Goal: Information Seeking & Learning: Learn about a topic

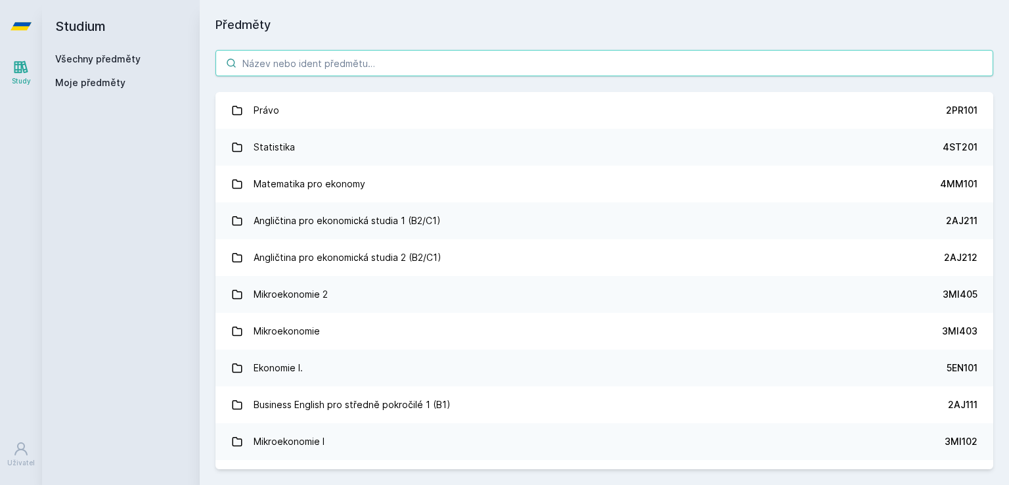
click at [636, 70] on input "search" at bounding box center [604, 63] width 778 height 26
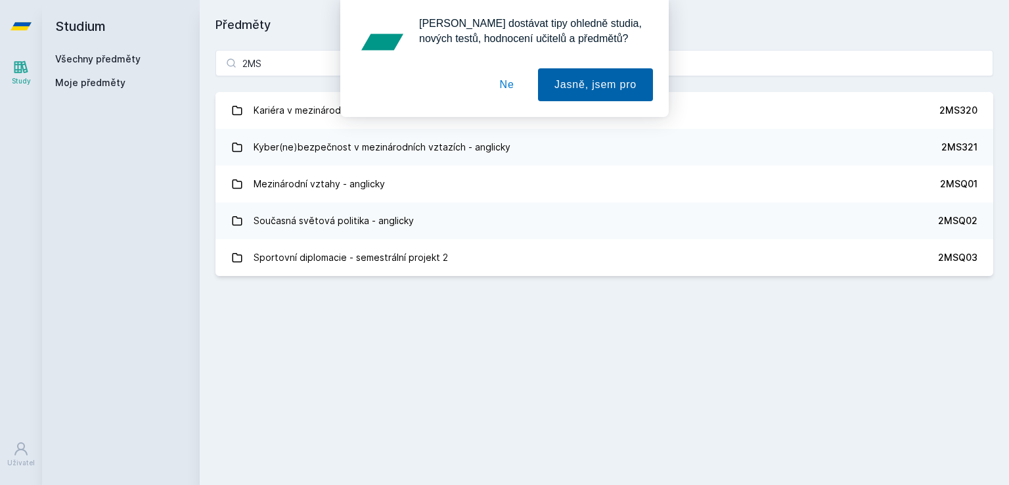
click at [598, 80] on button "Jasně, jsem pro" at bounding box center [595, 84] width 115 height 33
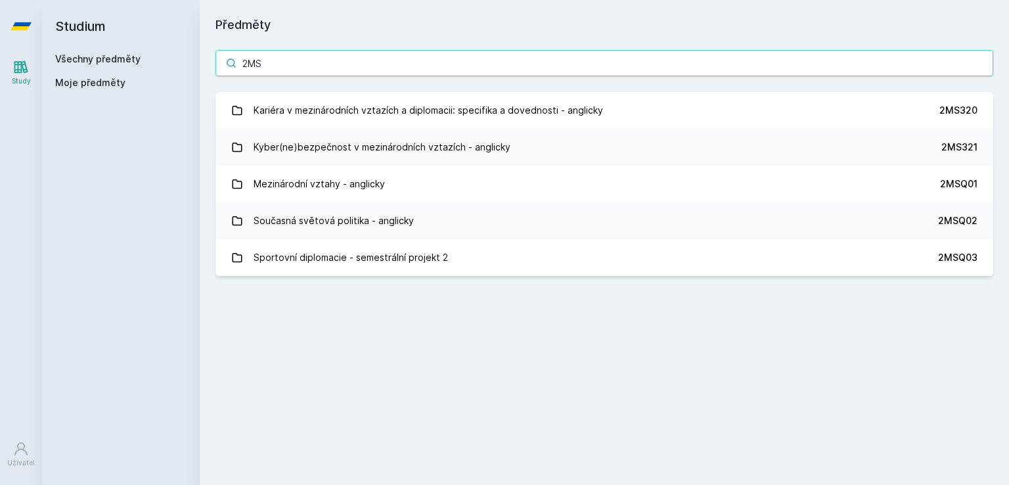
click at [585, 53] on input "2MS" at bounding box center [604, 63] width 778 height 26
click at [290, 60] on input "2MS" at bounding box center [604, 63] width 778 height 26
click at [294, 60] on input "2MS" at bounding box center [604, 63] width 778 height 26
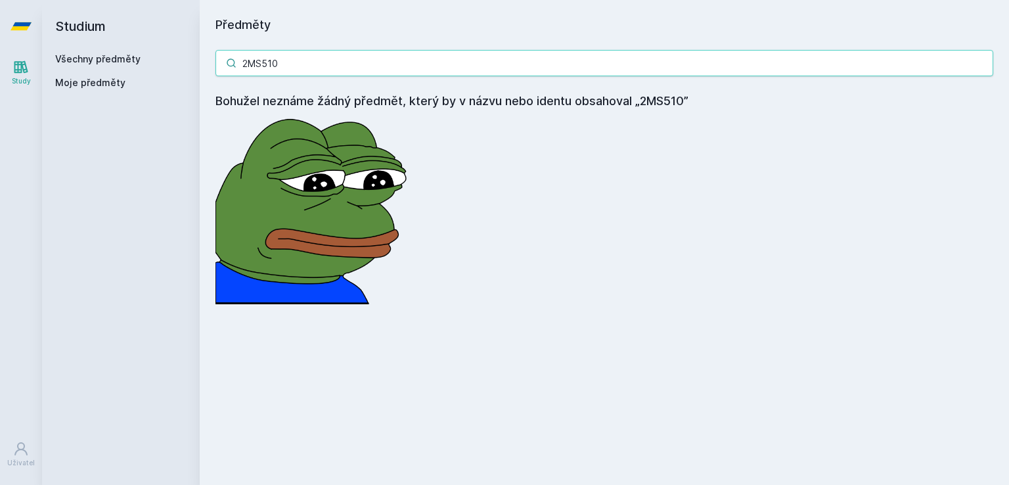
drag, startPoint x: 290, startPoint y: 61, endPoint x: 176, endPoint y: 65, distance: 114.4
click at [185, 65] on div "Studium Všechny předměty Moje předměty Předměty 2MS510 Bohužel neznáme žádný př…" at bounding box center [525, 242] width 967 height 485
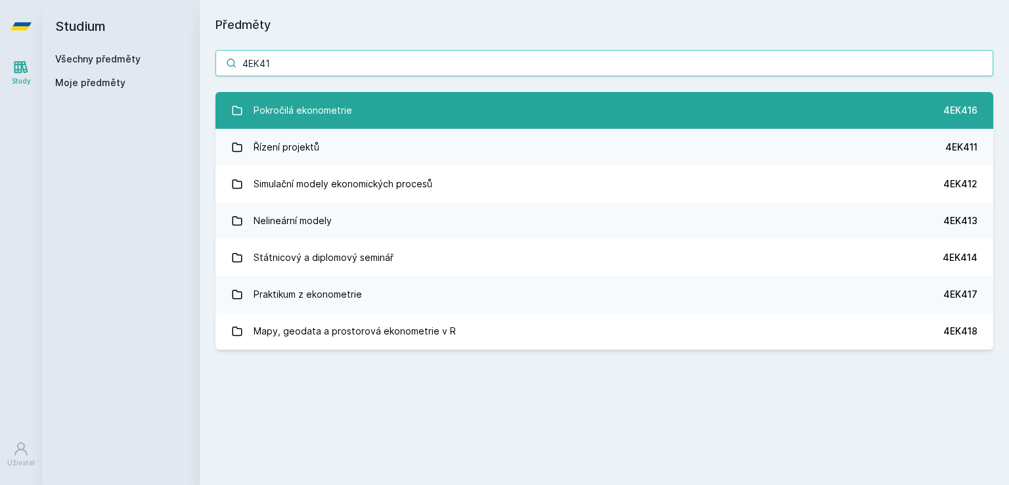
type input "4EK41"
click at [308, 123] on div "Pokročilá ekonometrie" at bounding box center [303, 110] width 99 height 26
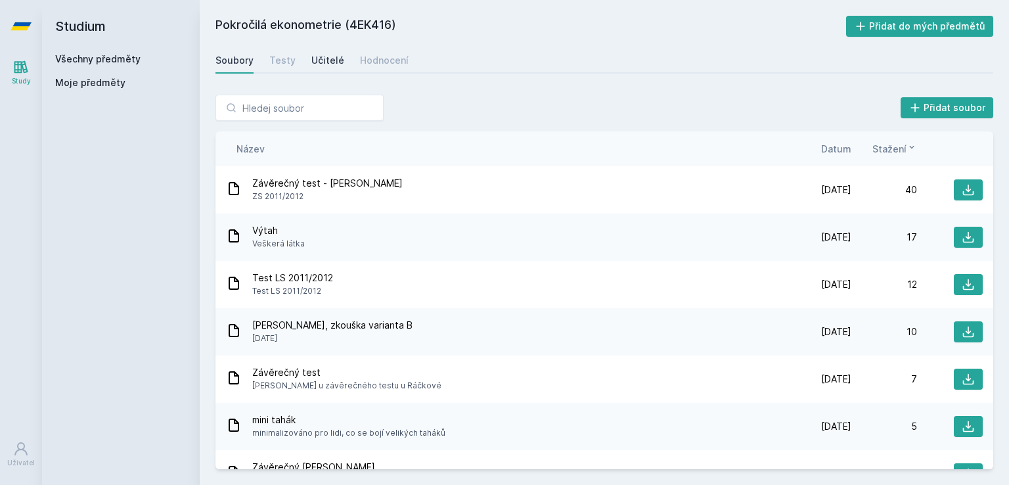
click at [326, 59] on div "Učitelé" at bounding box center [327, 60] width 33 height 13
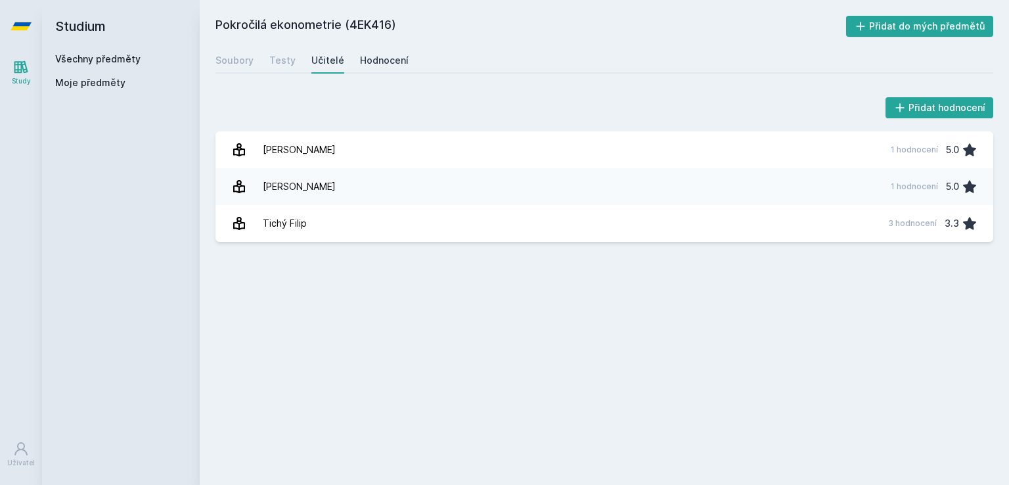
click at [373, 58] on div "Hodnocení" at bounding box center [384, 60] width 49 height 13
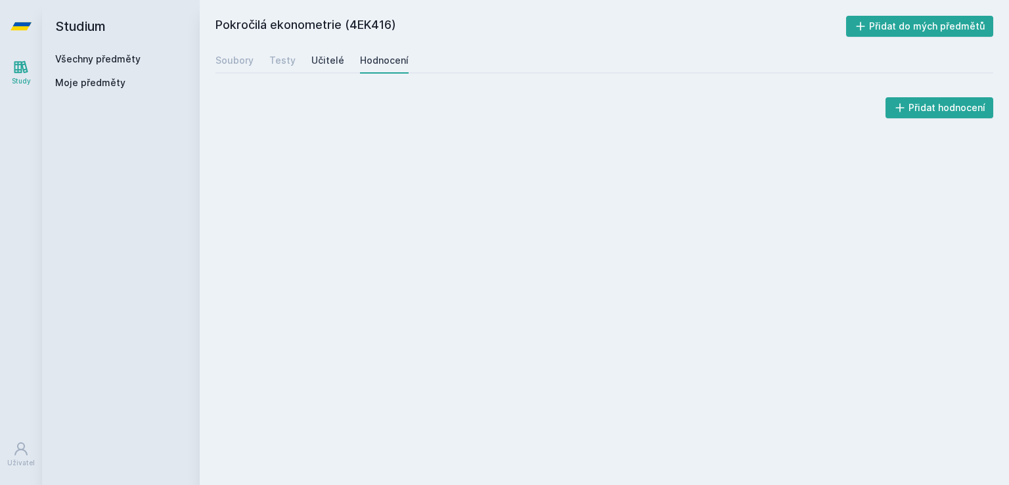
click at [322, 61] on div "Učitelé" at bounding box center [327, 60] width 33 height 13
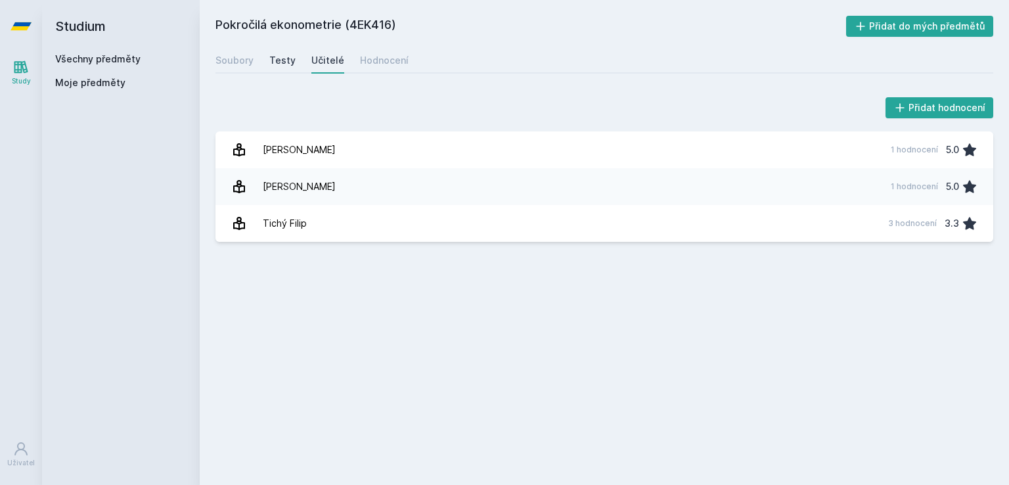
click at [271, 62] on div "Testy" at bounding box center [282, 60] width 26 height 13
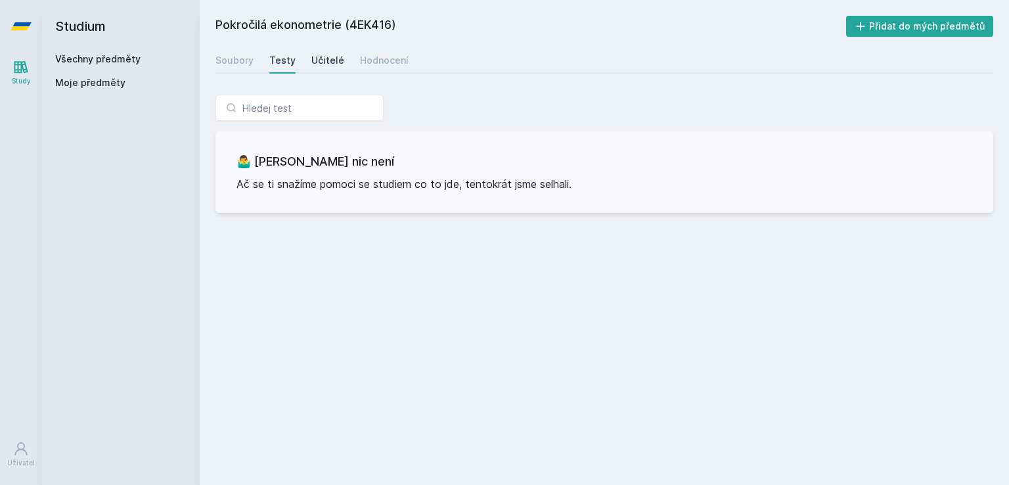
click at [317, 57] on div "Učitelé" at bounding box center [327, 60] width 33 height 13
